Goal: Information Seeking & Learning: Find specific fact

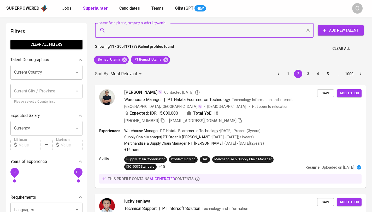
click at [141, 28] on input "Search for a job title, company or other keywords" at bounding box center [205, 30] width 195 height 10
paste input "[EMAIL_ADDRESS][DOMAIN_NAME]"
type input "[EMAIL_ADDRESS][DOMAIN_NAME]"
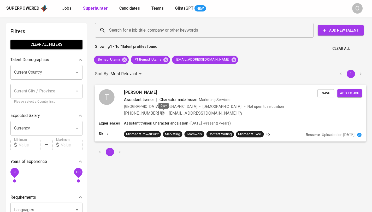
click at [162, 113] on icon "button" at bounding box center [162, 113] width 4 height 4
click at [163, 111] on icon "button" at bounding box center [162, 113] width 4 height 4
click at [136, 29] on input "Search for a job title, company or other keywords" at bounding box center [205, 30] width 195 height 10
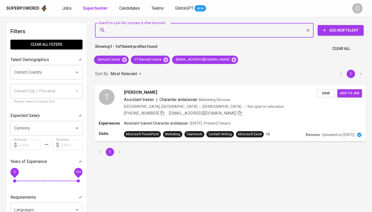
paste input "[EMAIL_ADDRESS][DOMAIN_NAME]"
type input "[EMAIL_ADDRESS][DOMAIN_NAME]"
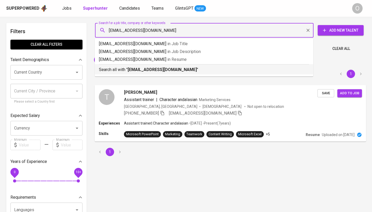
click at [125, 68] on p "Search all with " [EMAIL_ADDRESS][DOMAIN_NAME] "" at bounding box center [204, 70] width 210 height 6
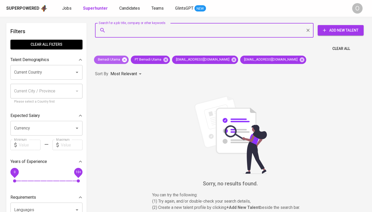
click at [125, 58] on icon at bounding box center [124, 59] width 5 height 5
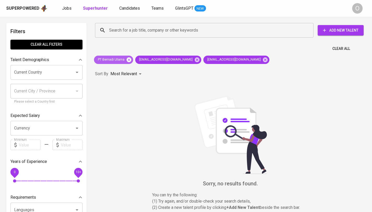
click at [129, 59] on icon at bounding box center [128, 59] width 5 height 5
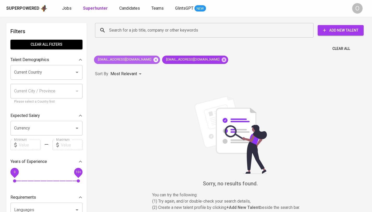
click at [153, 60] on icon at bounding box center [155, 59] width 5 height 5
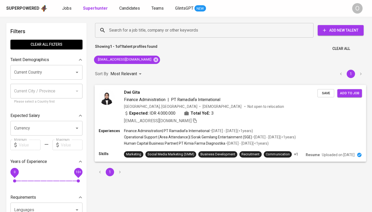
click at [192, 121] on icon "button" at bounding box center [194, 120] width 5 height 5
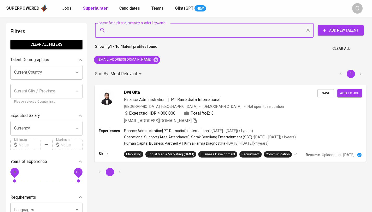
click at [157, 35] on input "Search for a job title, company or other keywords" at bounding box center [205, 30] width 195 height 10
paste input "[EMAIL_ADDRESS][DOMAIN_NAME]"
type input "[EMAIL_ADDRESS][DOMAIN_NAME]"
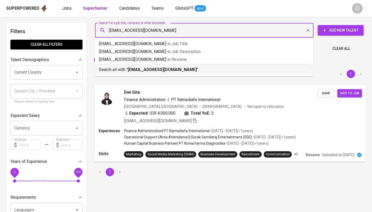
click at [167, 71] on b "[EMAIL_ADDRESS][DOMAIN_NAME]" at bounding box center [162, 69] width 69 height 5
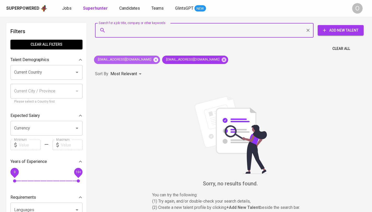
click at [153, 59] on icon at bounding box center [155, 59] width 5 height 5
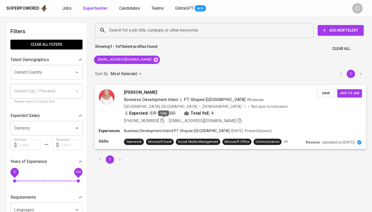
click at [162, 120] on icon "button" at bounding box center [162, 120] width 5 height 5
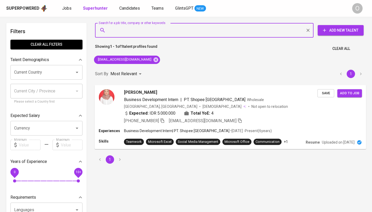
click at [147, 28] on input "Search for a job title, company or other keywords" at bounding box center [205, 30] width 195 height 10
paste input "[EMAIL_ADDRESS][DOMAIN_NAME]"
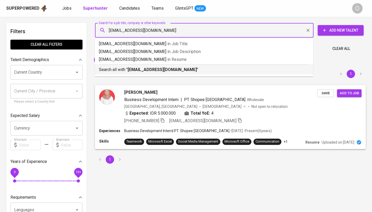
type input "[EMAIL_ADDRESS][DOMAIN_NAME]"
click at [163, 119] on icon "button" at bounding box center [162, 120] width 5 height 5
